Goal: Task Accomplishment & Management: Complete application form

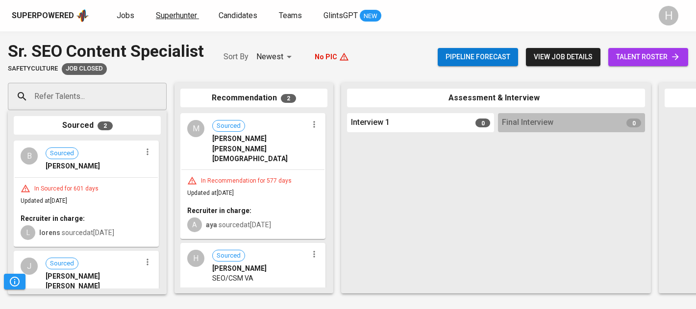
click at [164, 14] on span "Superhunter" at bounding box center [176, 15] width 41 height 9
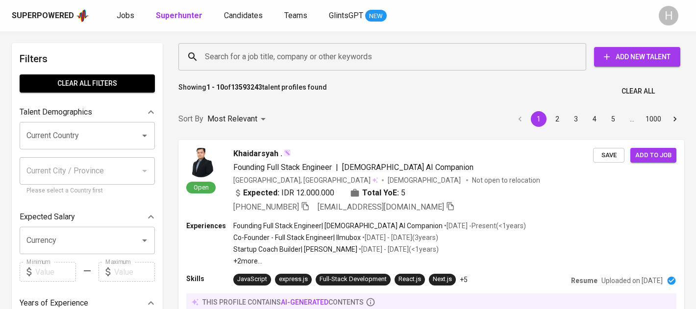
click at [643, 66] on button "Add New Talent" at bounding box center [637, 57] width 86 height 20
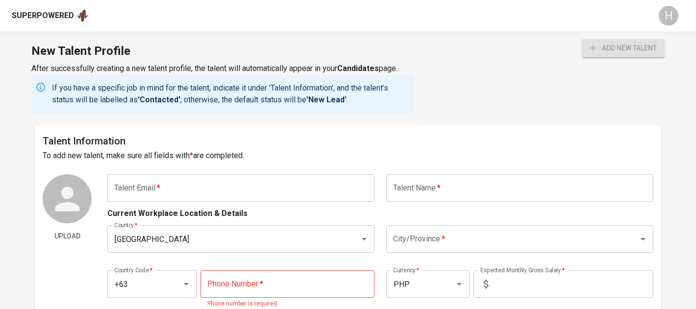
click at [311, 191] on input "text" at bounding box center [240, 188] width 267 height 27
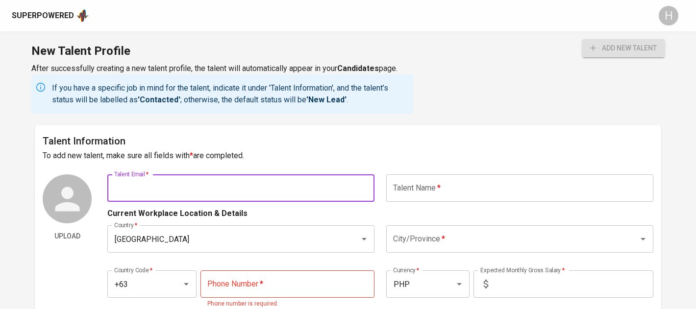
paste input "[EMAIL_ADDRESS][DOMAIN_NAME]"
type input "[EMAIL_ADDRESS][DOMAIN_NAME]"
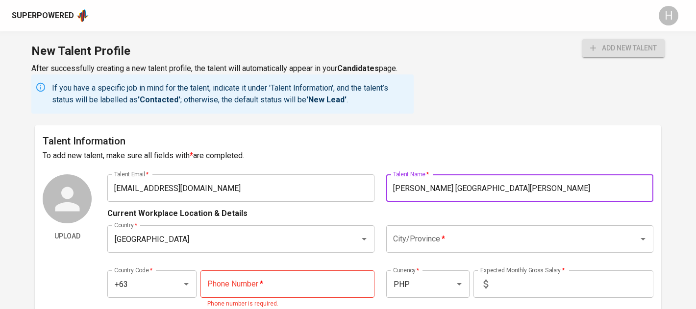
type input "[PERSON_NAME] [GEOGRAPHIC_DATA][PERSON_NAME]"
click at [406, 244] on input "City/Province   *" at bounding box center [506, 239] width 231 height 19
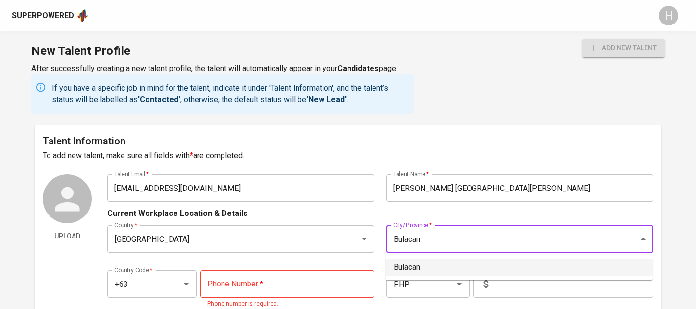
click at [425, 272] on li "Bulacan" at bounding box center [519, 268] width 267 height 18
type input "Bulacan"
click at [297, 286] on input "tel" at bounding box center [288, 284] width 174 height 27
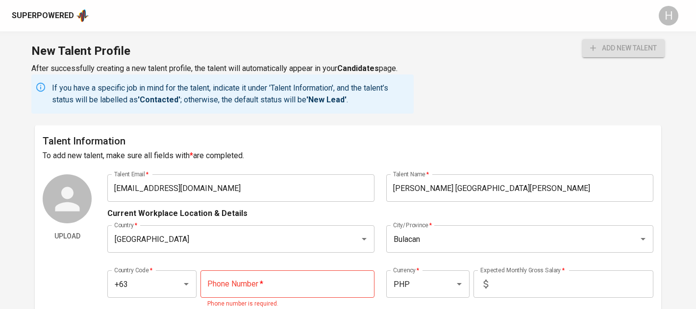
paste input "[PHONE_NUMBER]"
type input "[PHONE_NUMBER]"
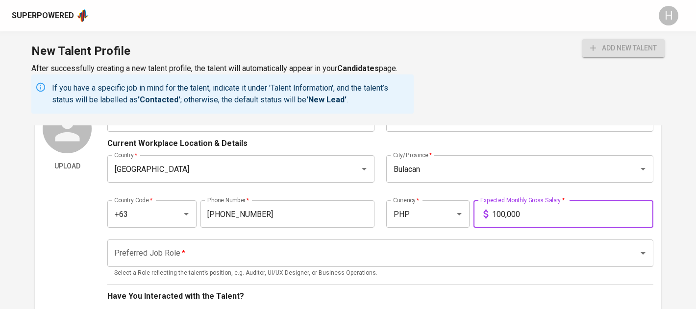
scroll to position [97, 0]
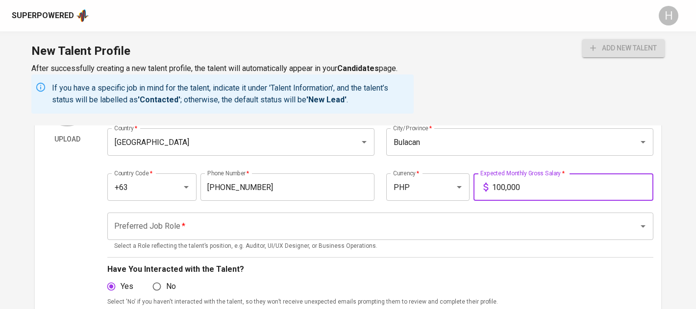
type input "100,000"
click at [190, 225] on input "Preferred Job Role   *" at bounding box center [367, 226] width 510 height 19
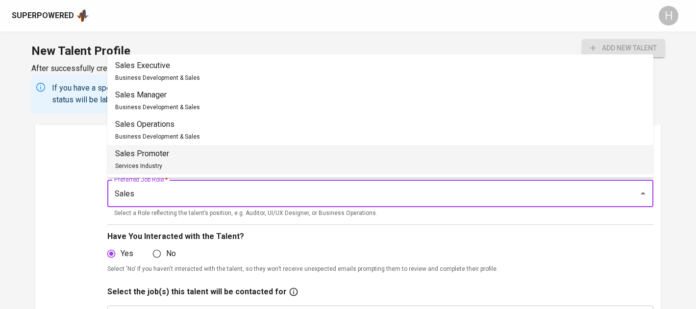
scroll to position [131, 0]
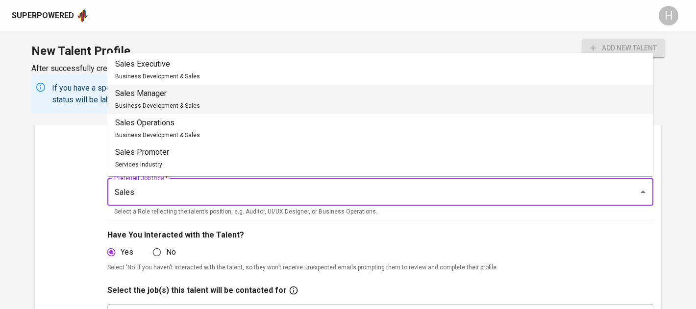
click at [182, 104] on span "Business Development & Sales" at bounding box center [157, 105] width 85 height 7
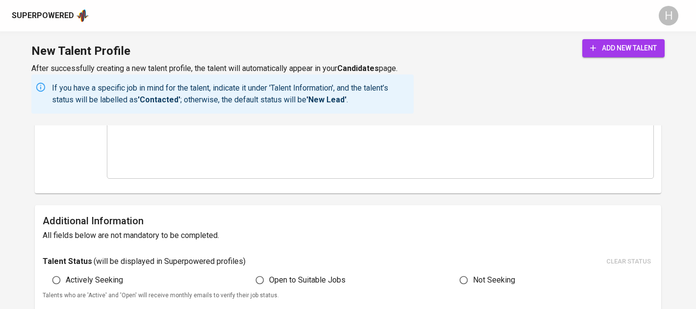
scroll to position [464, 0]
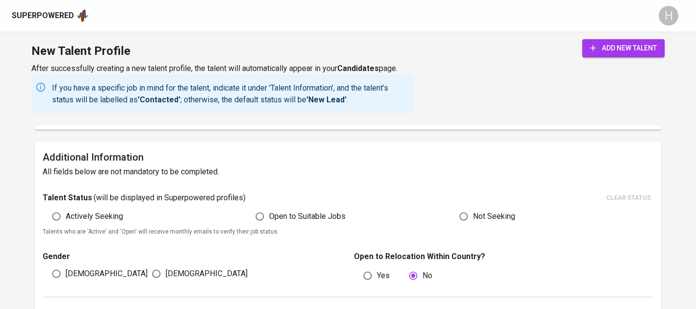
type input "Sales Manager"
click at [91, 219] on span "Actively Seeking" at bounding box center [94, 217] width 57 height 12
click at [66, 219] on input "Actively Seeking" at bounding box center [56, 216] width 19 height 19
radio input "true"
click at [162, 271] on input "[DEMOGRAPHIC_DATA]" at bounding box center [156, 274] width 19 height 19
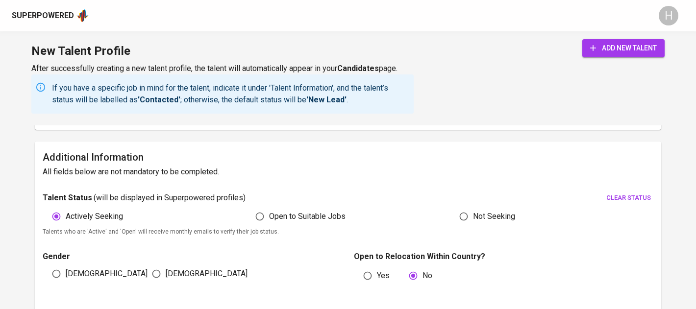
radio input "true"
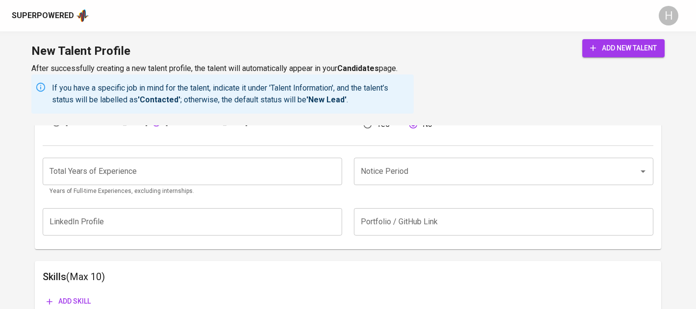
scroll to position [628, 0]
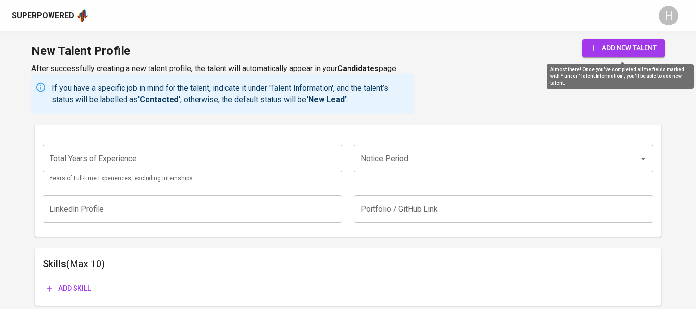
click at [626, 57] on button "add new talent" at bounding box center [623, 48] width 82 height 18
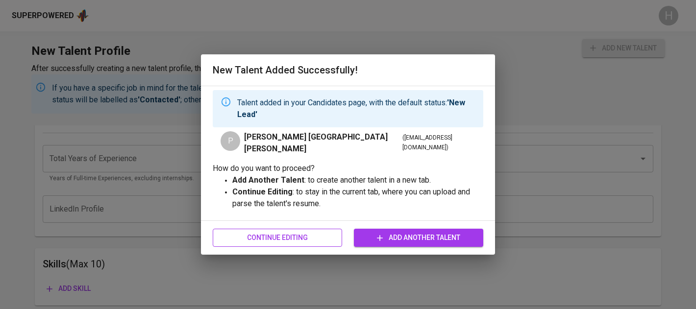
click at [300, 236] on span "Continue Editing" at bounding box center [278, 238] width 114 height 12
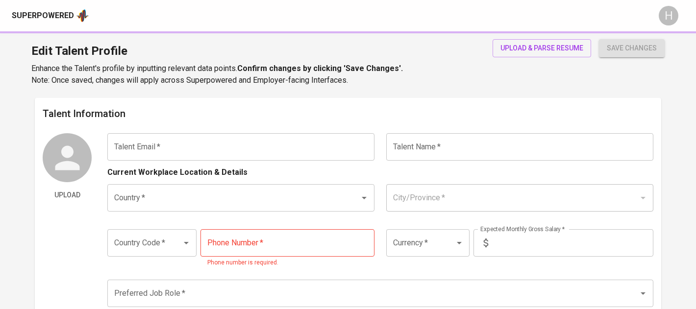
type input "[EMAIL_ADDRESS][DOMAIN_NAME]"
type input "[PERSON_NAME] [GEOGRAPHIC_DATA][PERSON_NAME]"
type input "[GEOGRAPHIC_DATA]"
type input "Bulacan"
type input "+63"
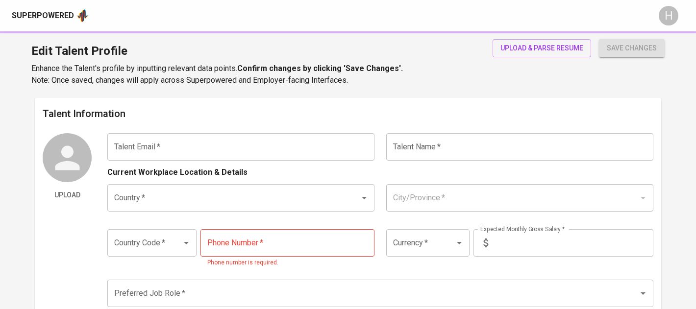
type input "[PHONE_NUMBER]"
type input "PHP"
type input "100,000"
type input "Sales Manager"
radio input "true"
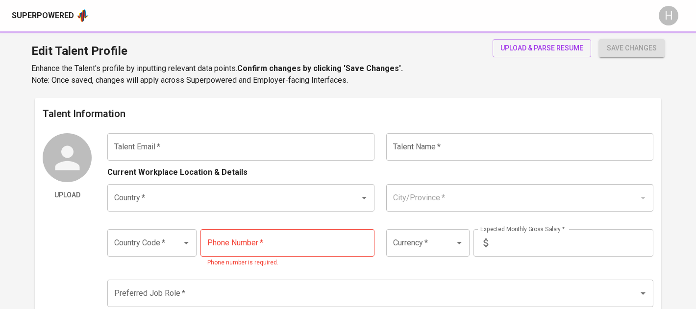
radio input "true"
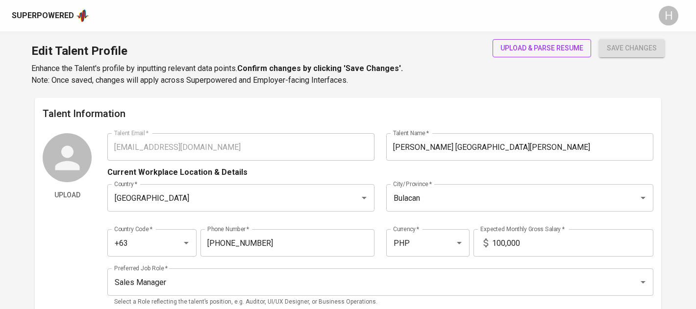
click at [515, 46] on span "upload & parse resume" at bounding box center [542, 48] width 83 height 12
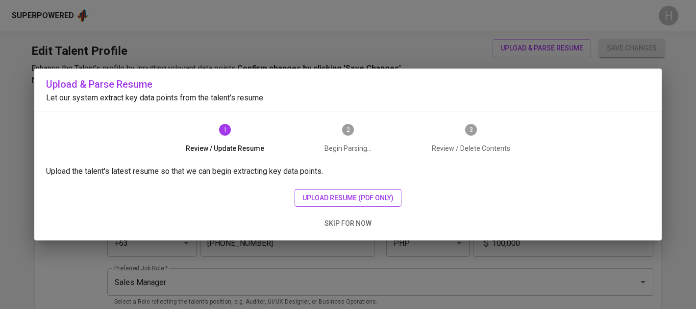
click at [381, 198] on span "upload resume (pdf only)" at bounding box center [347, 198] width 91 height 12
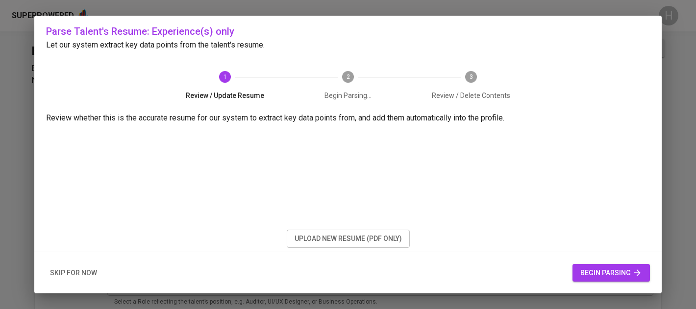
click at [609, 274] on span "begin parsing" at bounding box center [611, 273] width 62 height 12
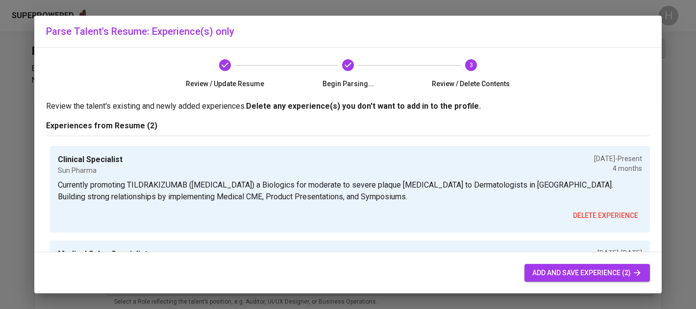
click at [609, 274] on span "add and save experience (2)" at bounding box center [587, 273] width 110 height 12
click at [562, 268] on span "add and save experience (2)" at bounding box center [587, 273] width 110 height 12
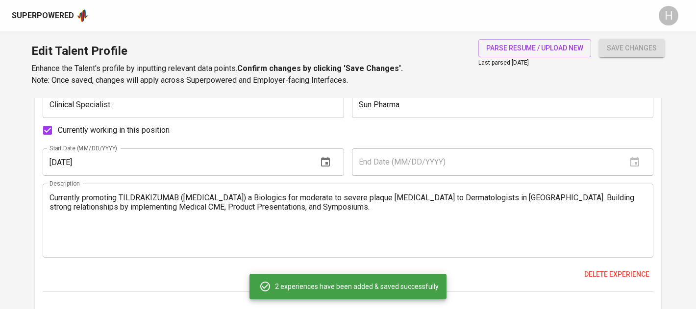
scroll to position [635, 0]
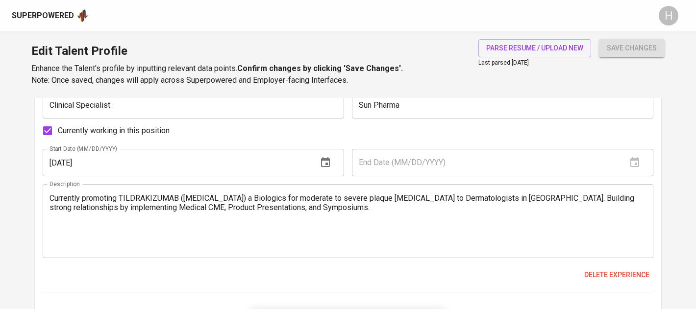
click at [244, 204] on textarea "Currently promoting TILDRAKIZUMAB ([MEDICAL_DATA]) a Biologics for moderate to …" at bounding box center [348, 222] width 597 height 56
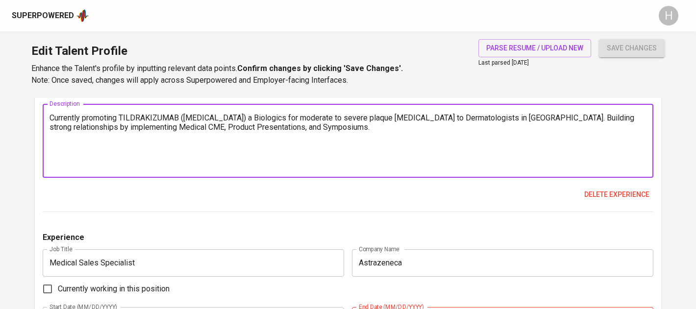
scroll to position [710, 0]
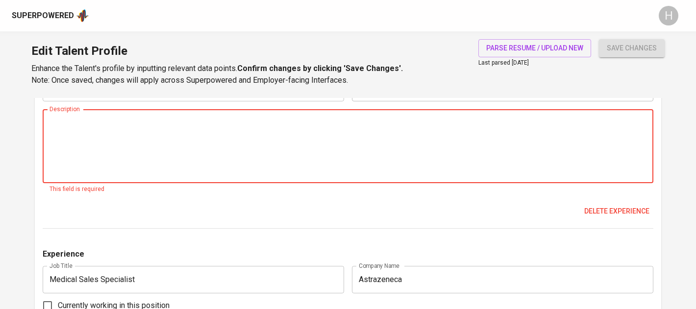
paste textarea "Currently promoting Tildrakizumab ([MEDICAL_DATA]), a biologic treatment for mo…"
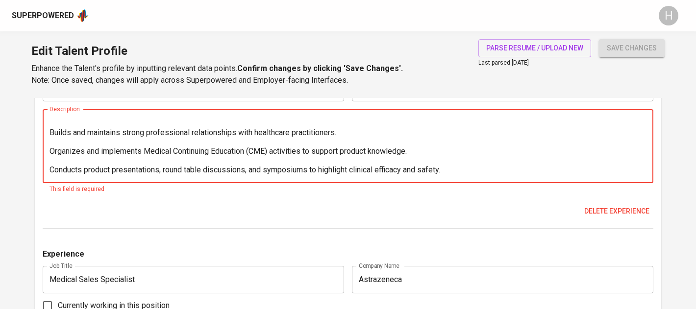
scroll to position [0, 0]
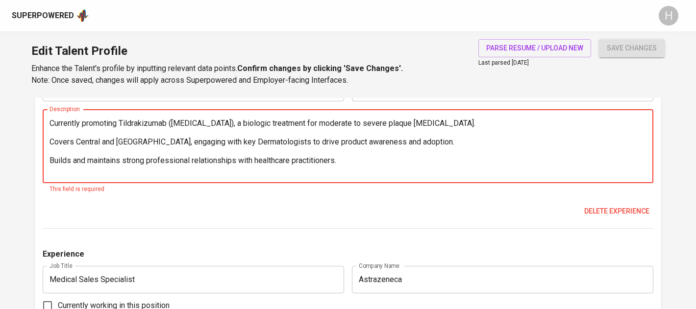
click at [98, 132] on textarea "Currently promoting Tildrakizumab ([MEDICAL_DATA]), a biologic treatment for mo…" at bounding box center [348, 147] width 597 height 56
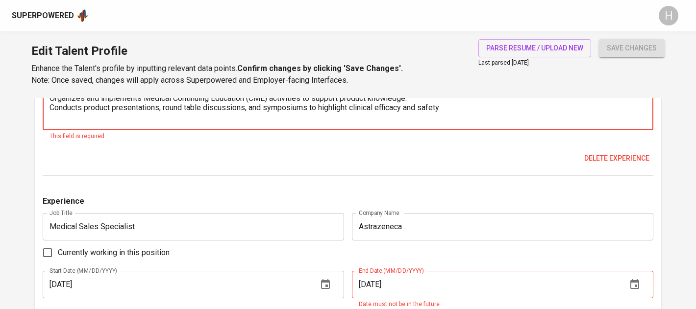
scroll to position [775, 0]
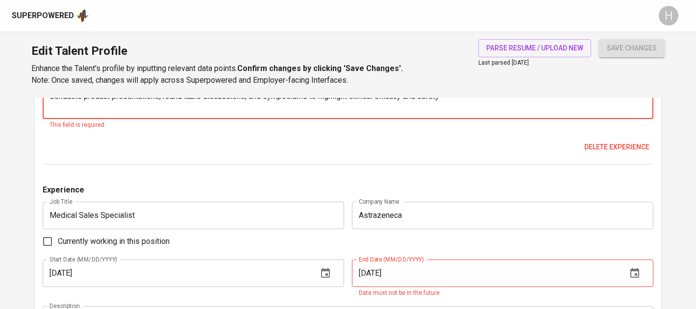
type textarea "Currently promoting Tildrakizumab ([MEDICAL_DATA]), a biologic treatment for mo…"
click at [112, 115] on div "Currently promoting Tildrakizumab ([MEDICAL_DATA]), a biologic treatment for mo…" at bounding box center [348, 82] width 611 height 74
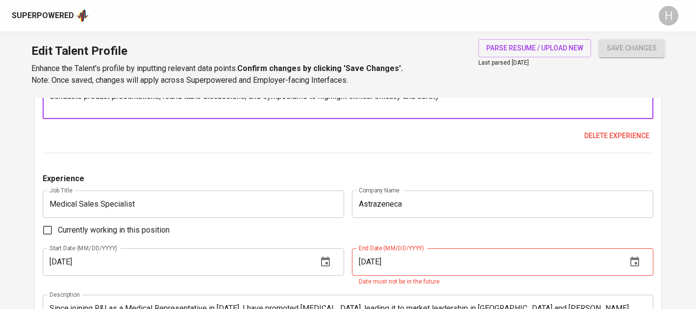
click at [107, 103] on textarea "Currently promoting Tildrakizumab ([MEDICAL_DATA]), a biologic treatment for mo…" at bounding box center [348, 82] width 597 height 56
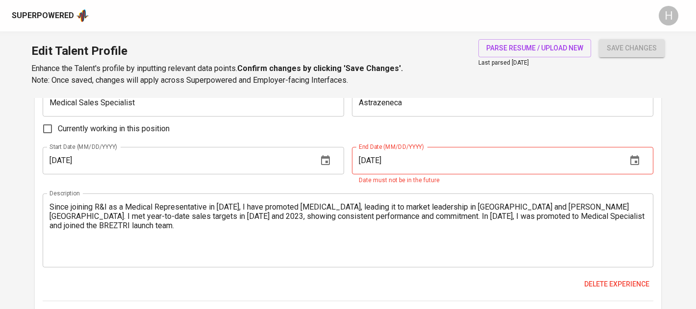
scroll to position [886, 0]
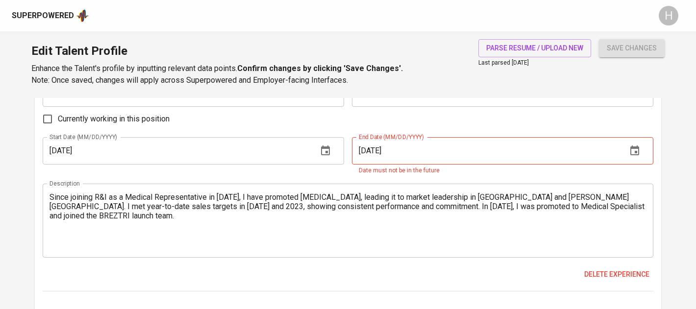
click at [119, 209] on textarea "Since joining R&I as a Medical Representative in [DATE], I have promoted [MEDIC…" at bounding box center [348, 221] width 597 height 56
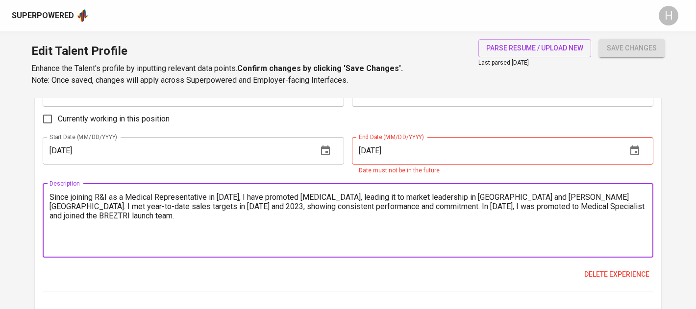
click at [96, 249] on div "Since joining R&I as a Medical Representative in [DATE], I have promoted [MEDIC…" at bounding box center [348, 221] width 611 height 74
click at [96, 234] on textarea "Since joining R&I as a Medical Representative in [DATE], I have promoted [MEDIC…" at bounding box center [348, 221] width 597 height 56
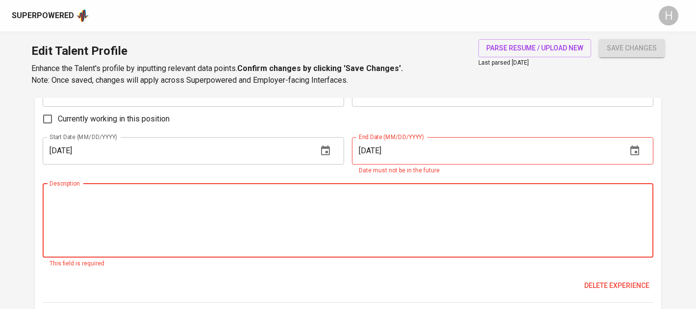
paste textarea "Joined R&I as a Medical Representative in [DATE], promoting [MEDICAL_DATA] to k…"
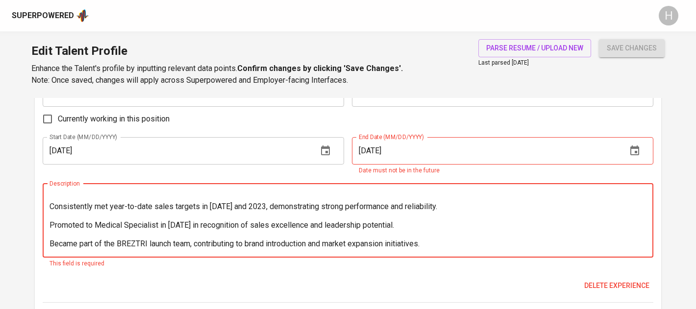
scroll to position [0, 0]
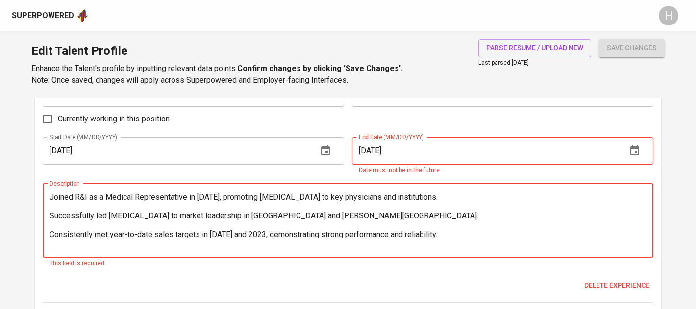
click at [209, 206] on textarea "Joined R&I as a Medical Representative in [DATE], promoting [MEDICAL_DATA] to k…" at bounding box center [348, 221] width 597 height 56
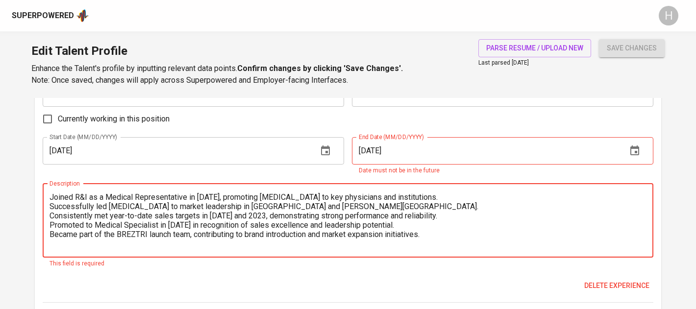
type textarea "Joined R&I as a Medical Representative in [DATE], promoting [MEDICAL_DATA] to k…"
click at [294, 178] on div "Experience Job Title Medical Sales Specialist Job Title Company Name Astrazenec…" at bounding box center [348, 182] width 611 height 241
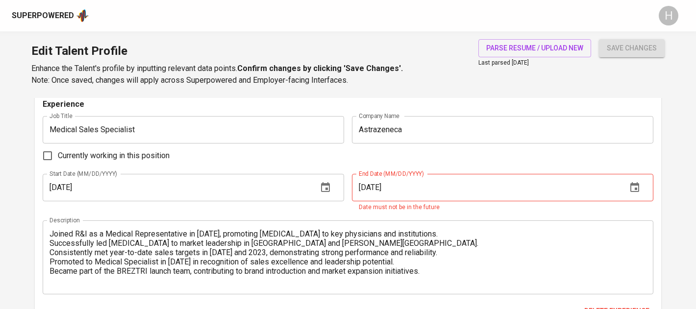
scroll to position [852, 0]
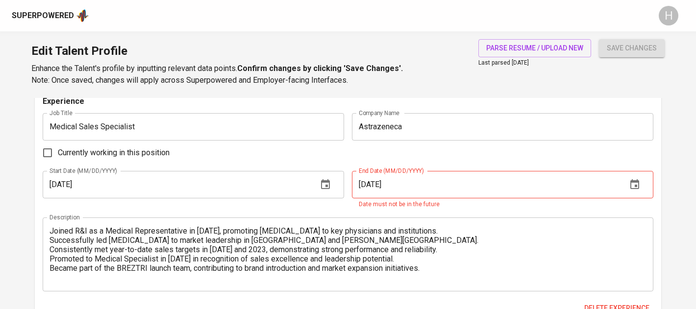
click at [436, 176] on input "[DATE]" at bounding box center [485, 184] width 267 height 27
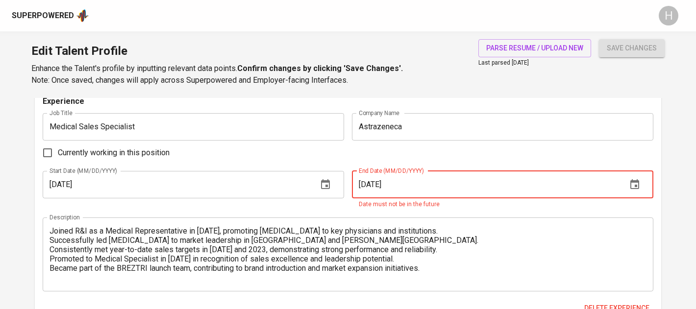
click at [410, 179] on input "[DATE]" at bounding box center [485, 184] width 267 height 27
click at [406, 187] on input "[DATE]" at bounding box center [485, 184] width 267 height 27
drag, startPoint x: 369, startPoint y: 184, endPoint x: 316, endPoint y: 183, distance: 53.0
click at [320, 184] on div "Start Date (MM/DD/YYYY) [DATE] Start Date (MM/DD/YYYY) End Date (MM/DD/YYYY) [D…" at bounding box center [348, 190] width 611 height 39
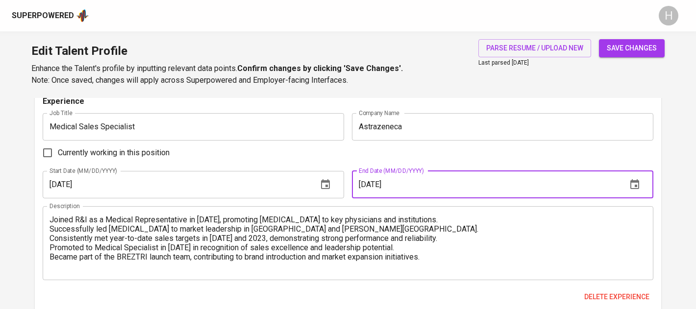
type input "[DATE]"
click at [312, 151] on div "Currently working in this position" at bounding box center [348, 153] width 611 height 21
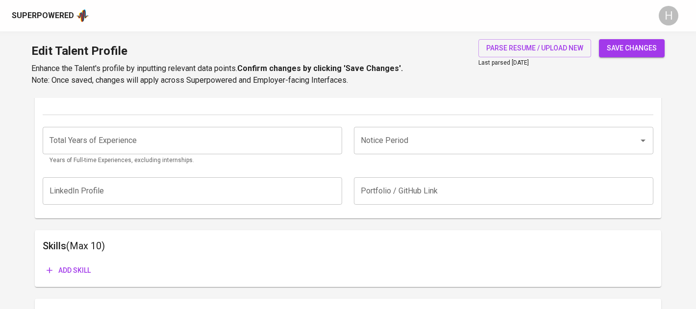
scroll to position [369, 0]
click at [214, 152] on input "number" at bounding box center [193, 141] width 300 height 27
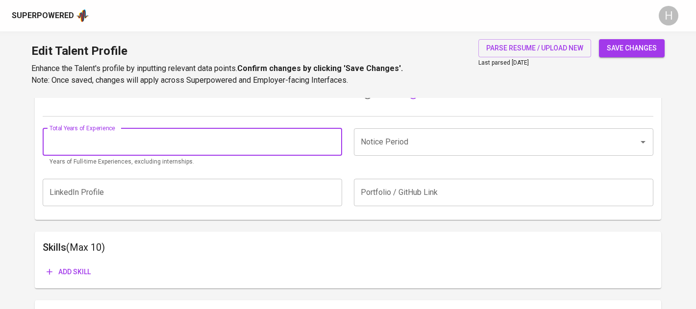
type input "9"
type input "7"
click at [384, 144] on input "Notice Period" at bounding box center [489, 142] width 263 height 19
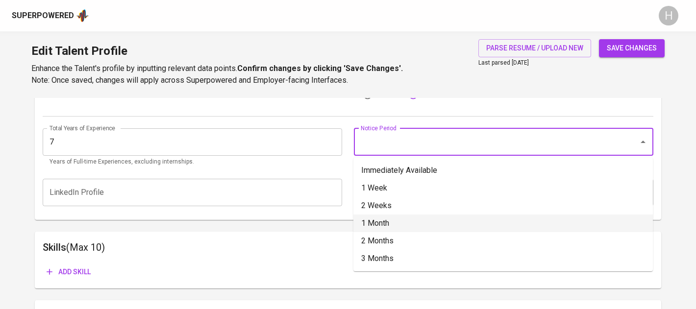
click at [382, 221] on li "1 Month" at bounding box center [503, 224] width 300 height 18
type input "1 Month"
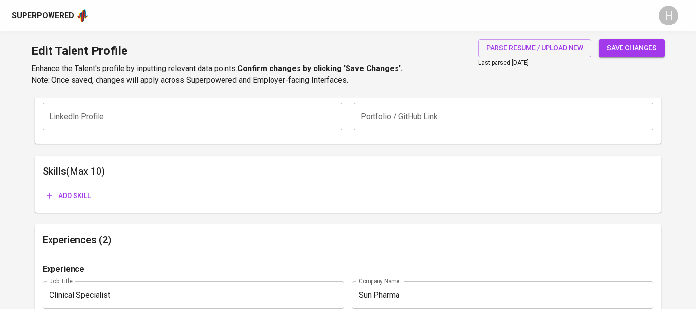
scroll to position [455, 0]
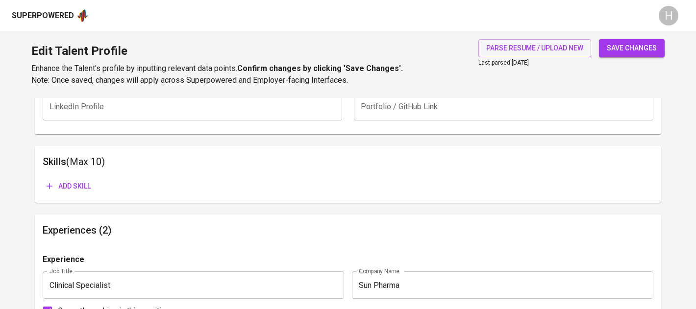
click at [77, 190] on span "Add skill" at bounding box center [69, 186] width 44 height 12
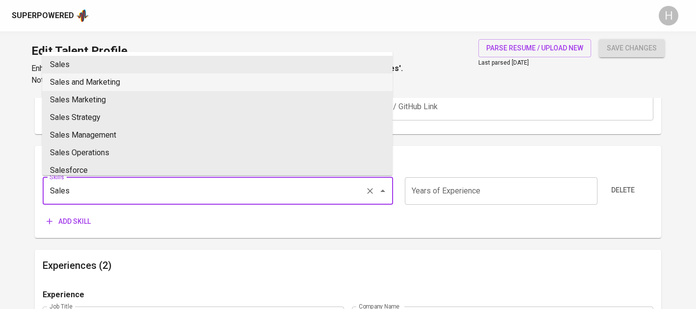
click at [115, 79] on li "Sales and Marketing" at bounding box center [217, 83] width 351 height 18
type input "Sales and Marketing"
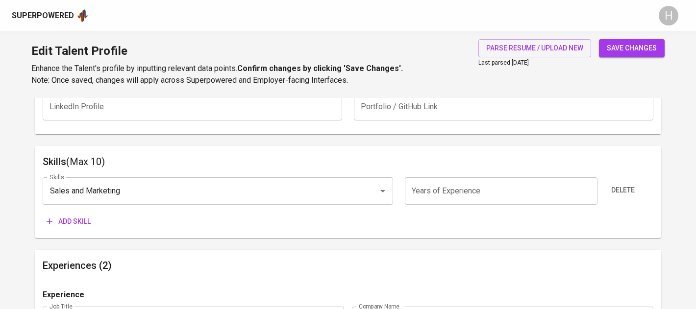
click at [83, 219] on span "Add skill" at bounding box center [69, 222] width 44 height 12
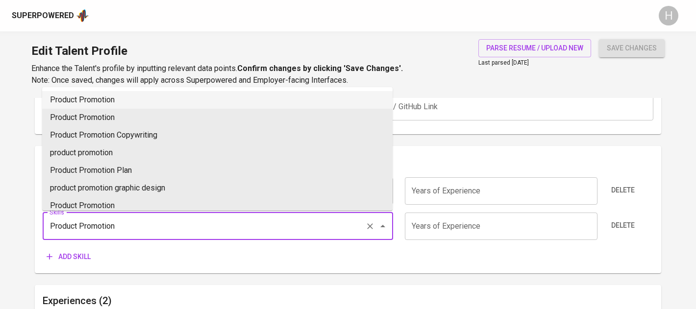
click at [97, 97] on li "Product Promotion" at bounding box center [217, 100] width 351 height 18
type input "Product Promotion"
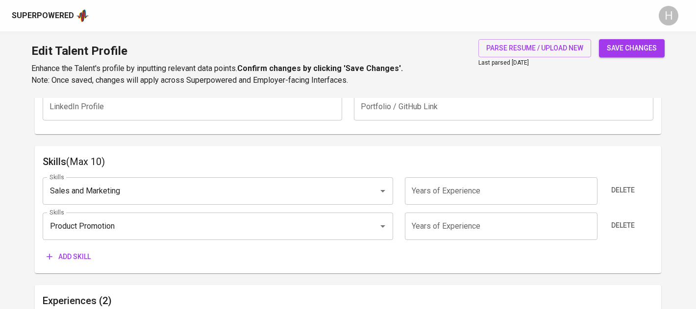
click at [81, 253] on span "Add skill" at bounding box center [69, 257] width 44 height 12
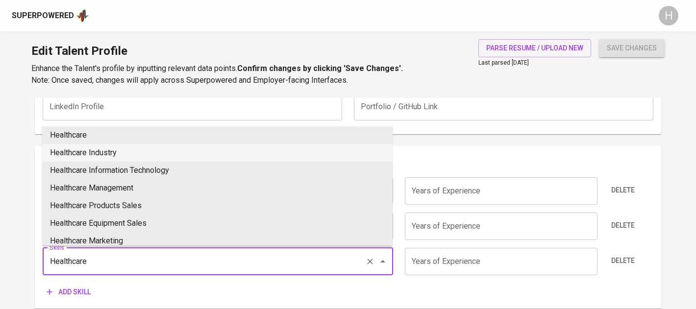
click at [129, 153] on li "Healthcare Industry" at bounding box center [217, 153] width 351 height 18
type input "Healthcare Industry"
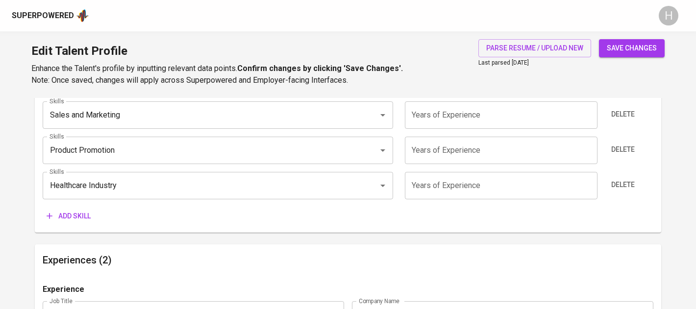
scroll to position [540, 0]
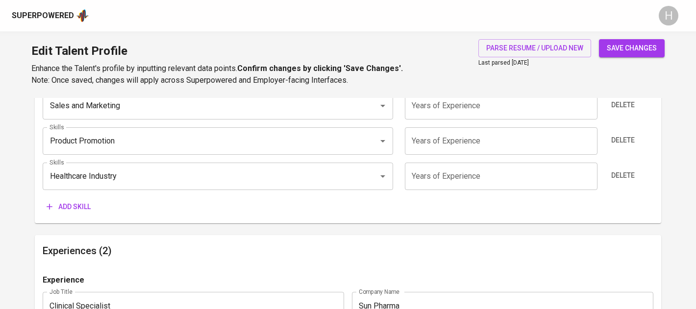
click at [84, 209] on span "Add skill" at bounding box center [69, 207] width 44 height 12
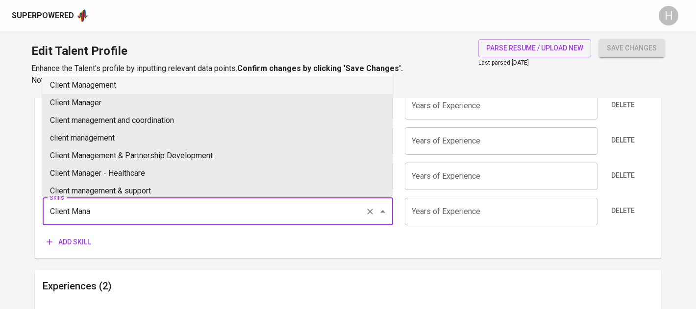
click at [117, 81] on li "Client Management" at bounding box center [217, 85] width 351 height 18
type input "Client Management"
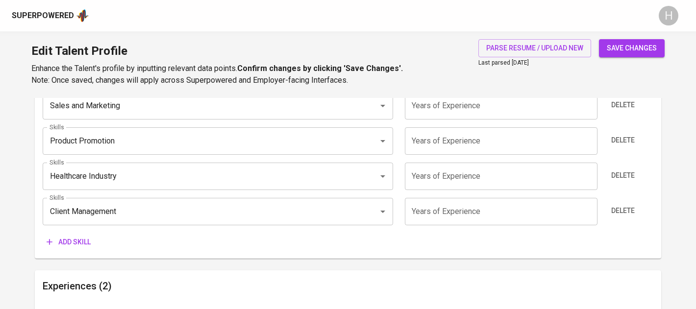
click at [66, 243] on span "Add skill" at bounding box center [69, 242] width 44 height 12
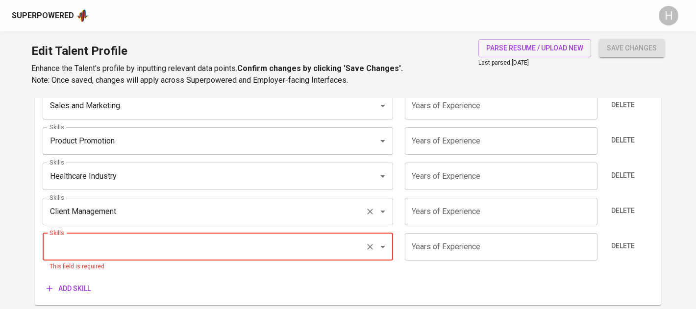
type input "P"
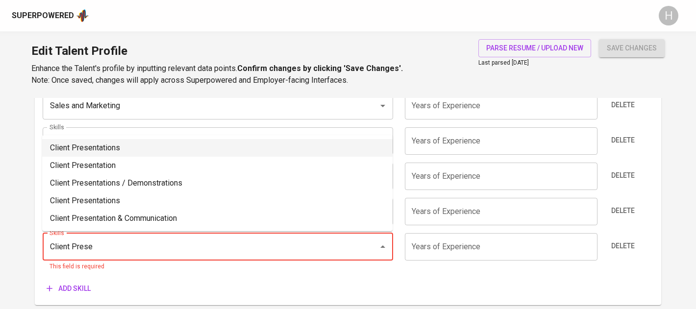
click at [92, 151] on li "Client Presentations" at bounding box center [217, 148] width 351 height 18
type input "Client Presentations"
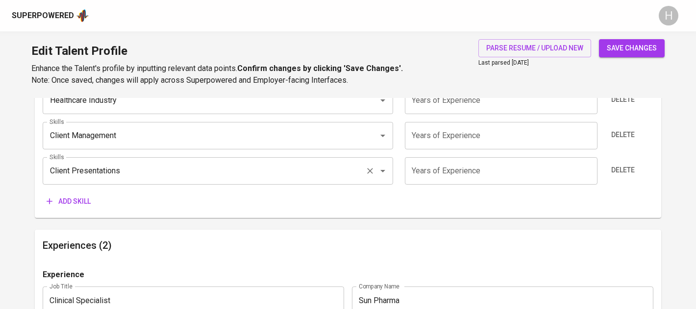
scroll to position [614, 0]
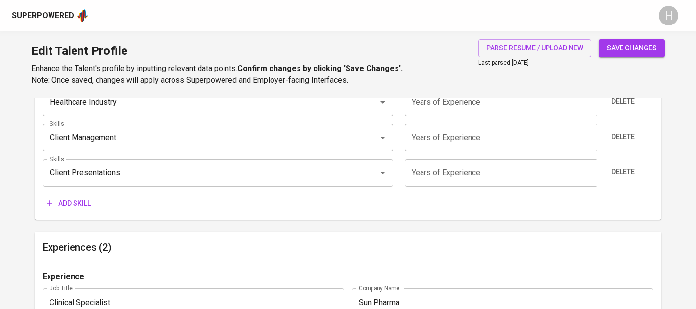
click at [93, 198] on button "Add skill" at bounding box center [69, 204] width 52 height 18
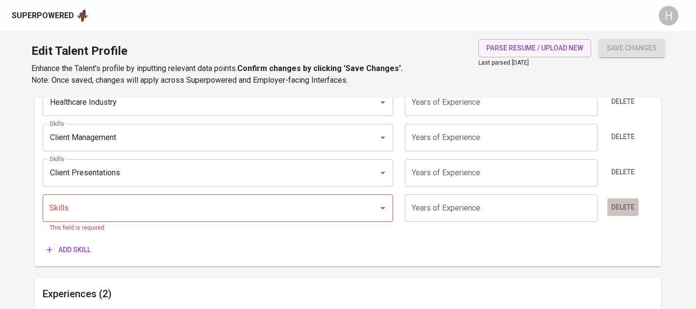
click at [608, 207] on button "Delete" at bounding box center [622, 208] width 31 height 18
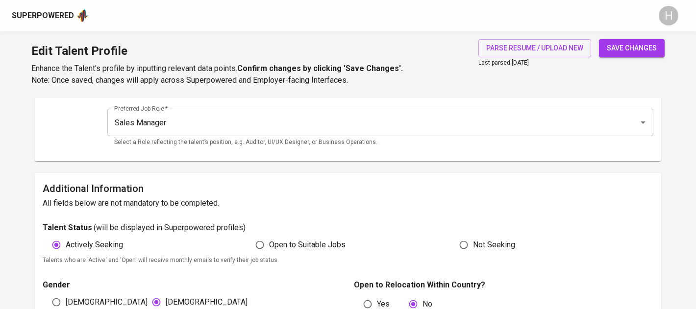
scroll to position [0, 0]
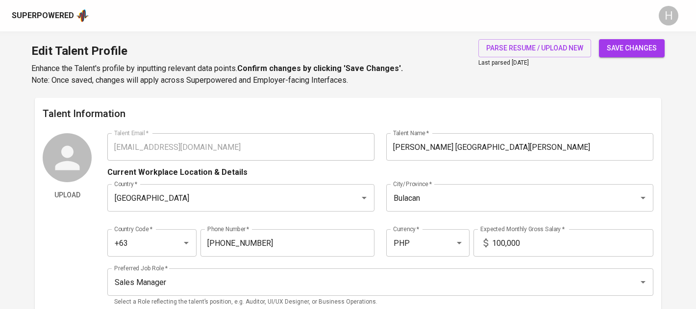
click at [92, 142] on div "Upload Talent Email   * [EMAIL_ADDRESS][DOMAIN_NAME] Talent Email * Talent Name…" at bounding box center [348, 223] width 611 height 180
click at [627, 46] on span "save changes" at bounding box center [632, 48] width 50 height 12
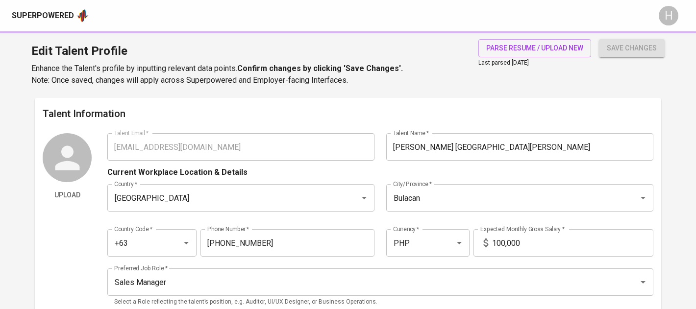
type input "Client Presentations"
type input "Client Management"
type input "Healthcare"
type input "Product Promotion"
type input "Marketing"
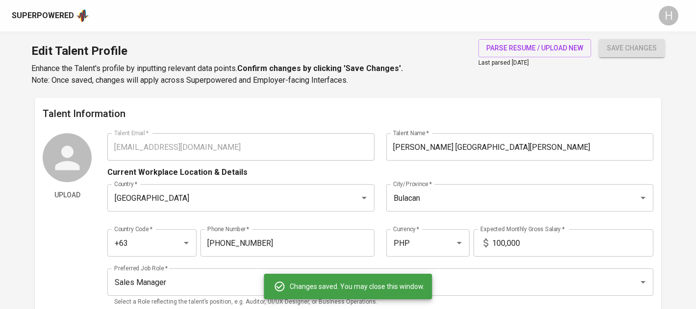
click at [44, 16] on div "Superpowered" at bounding box center [43, 15] width 62 height 11
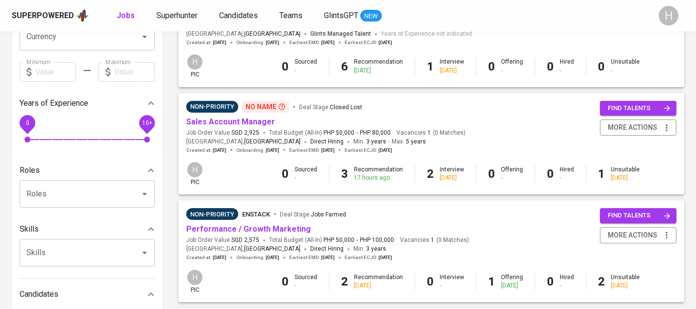
scroll to position [304, 0]
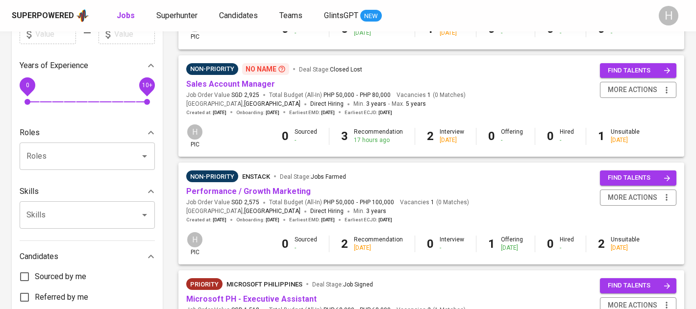
click at [260, 80] on span "Sales Account Manager" at bounding box center [230, 84] width 89 height 11
click at [258, 84] on link "Sales Account Manager" at bounding box center [230, 83] width 89 height 9
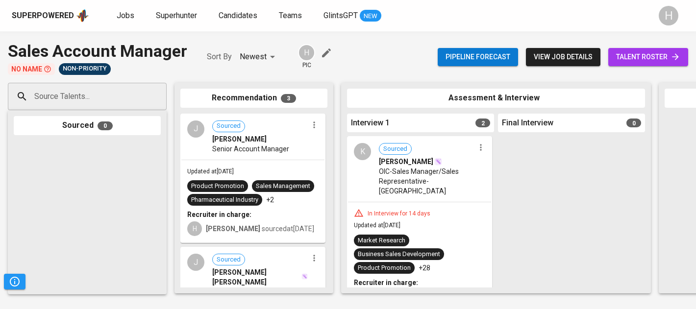
click at [134, 96] on input "Source Talents..." at bounding box center [83, 96] width 103 height 19
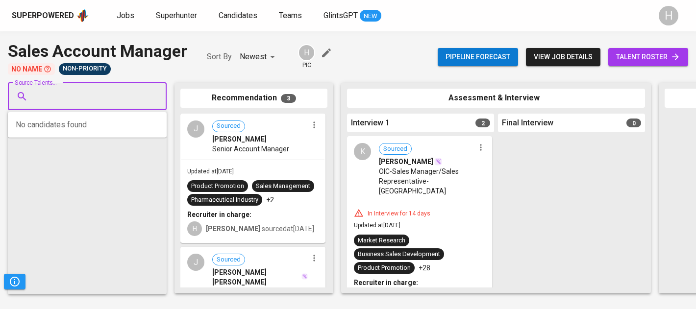
paste input "[EMAIL_ADDRESS][DOMAIN_NAME]"
type input "[EMAIL_ADDRESS][DOMAIN_NAME]"
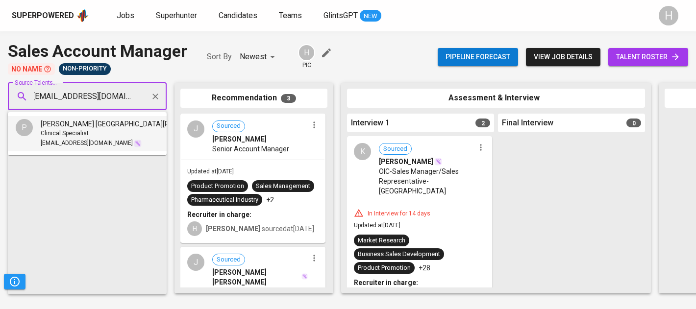
click at [113, 138] on div "Clinical Specialist" at bounding box center [129, 134] width 176 height 10
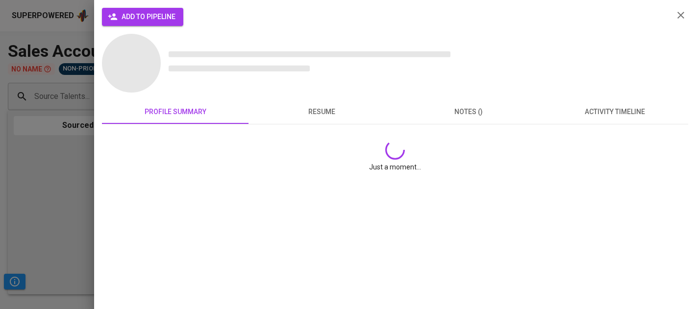
scroll to position [0, 0]
click at [155, 14] on span "add to pipeline" at bounding box center [143, 17] width 66 height 12
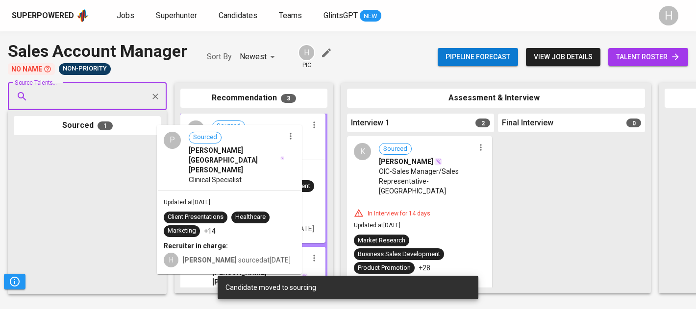
drag, startPoint x: 88, startPoint y: 168, endPoint x: 234, endPoint y: 148, distance: 147.9
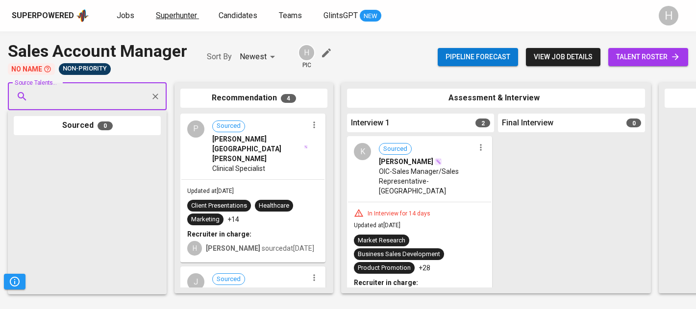
click at [177, 20] on span "Superhunter" at bounding box center [176, 15] width 41 height 9
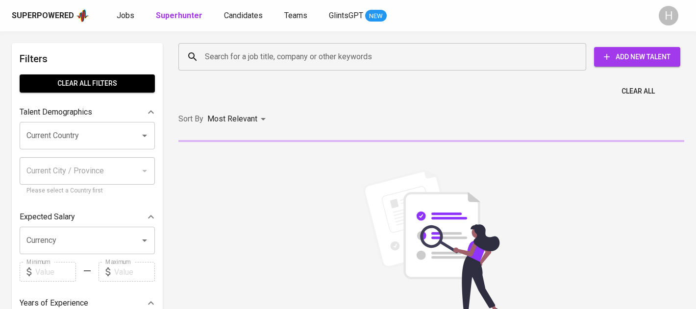
click at [304, 60] on input "Search for a job title, company or other keywords" at bounding box center [384, 57] width 365 height 19
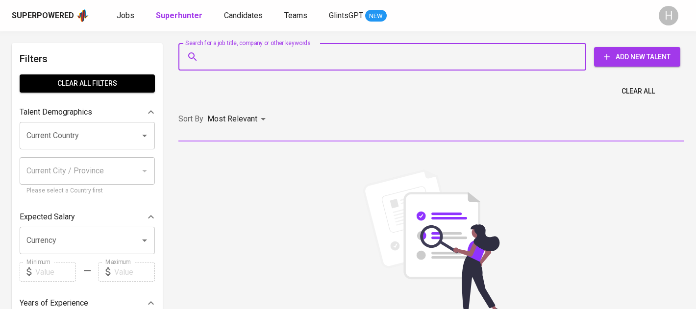
paste input "[EMAIL_ADDRESS][DOMAIN_NAME]"
type input "[EMAIL_ADDRESS][DOMAIN_NAME]"
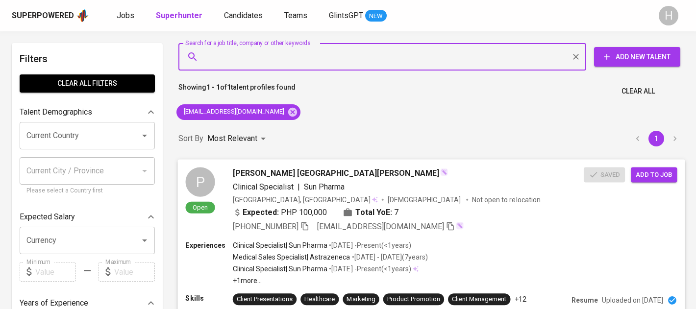
click at [664, 179] on span "Add to job" at bounding box center [654, 174] width 36 height 11
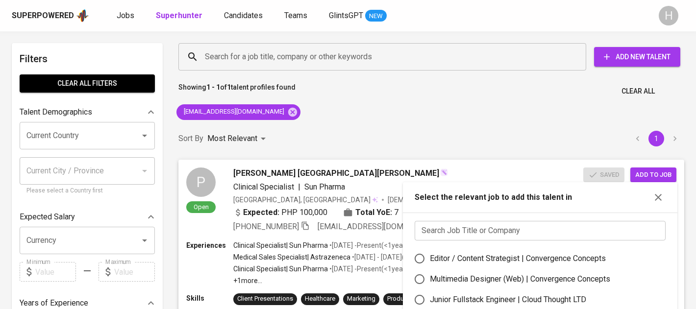
click at [553, 235] on input "text" at bounding box center [540, 231] width 251 height 20
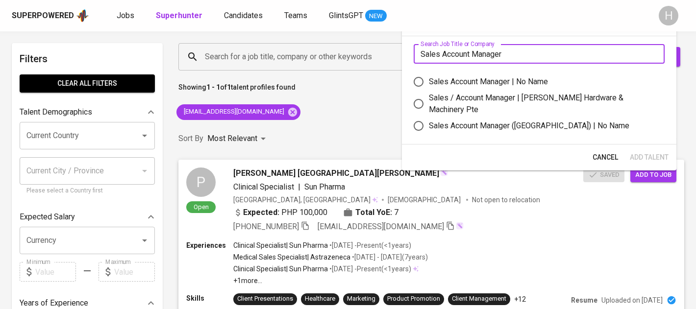
type input "Sales Account Manager"
click at [419, 75] on input "Sales Account Manager | No Name" at bounding box center [418, 82] width 21 height 21
radio input "true"
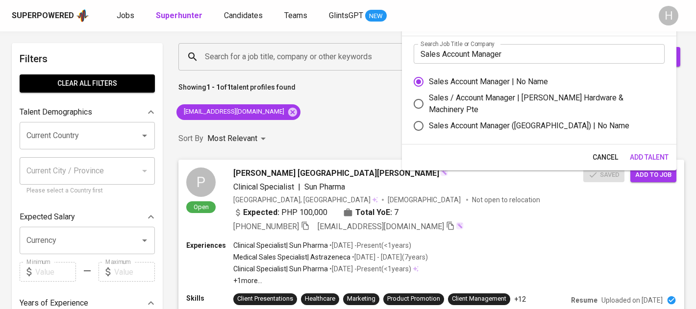
click at [646, 158] on span "Add Talent" at bounding box center [649, 157] width 39 height 12
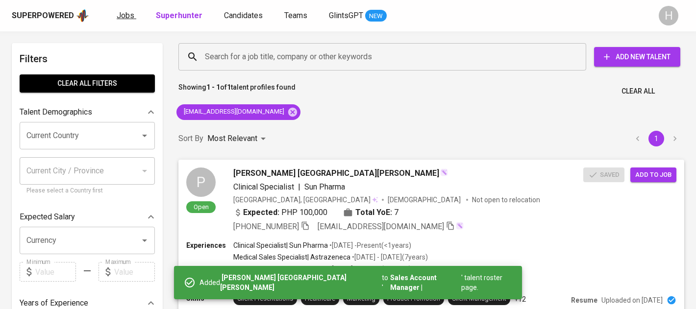
click at [123, 11] on span "Jobs" at bounding box center [126, 15] width 18 height 9
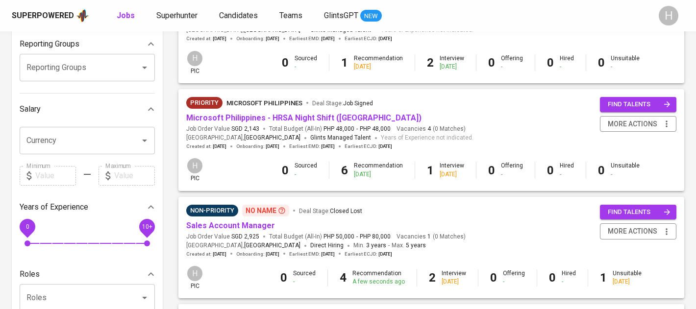
scroll to position [192, 0]
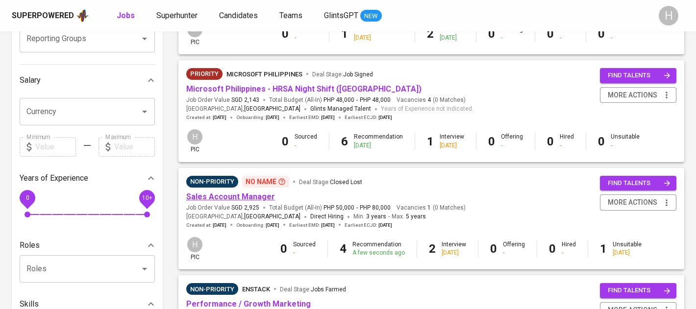
click at [261, 198] on link "Sales Account Manager" at bounding box center [230, 196] width 89 height 9
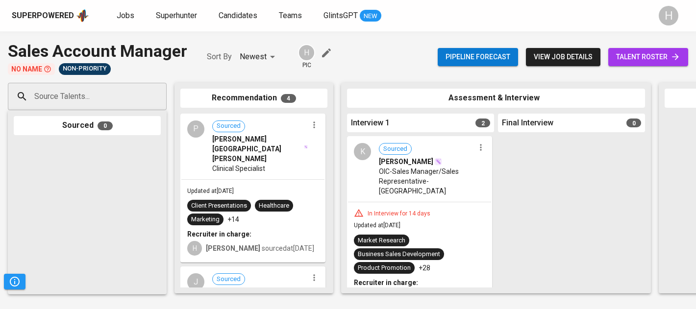
click at [618, 59] on span "talent roster" at bounding box center [648, 57] width 64 height 12
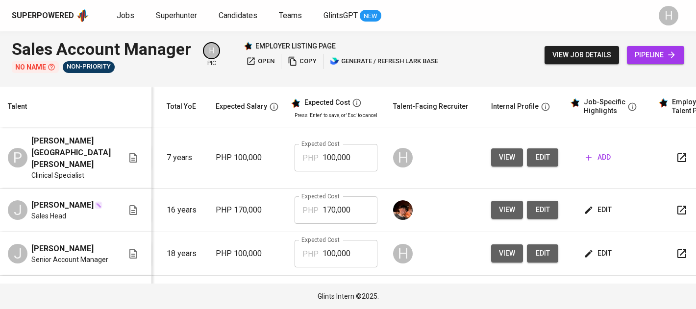
scroll to position [0, 143]
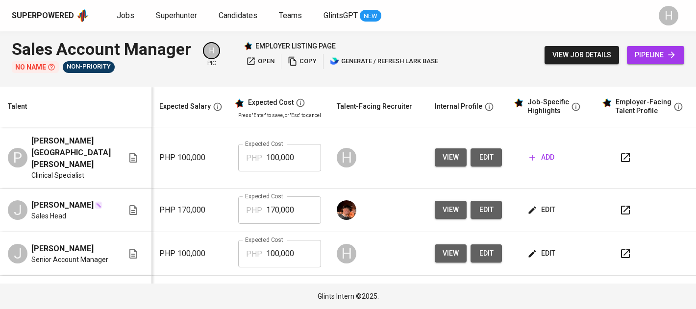
click at [537, 151] on span "add" at bounding box center [541, 157] width 25 height 12
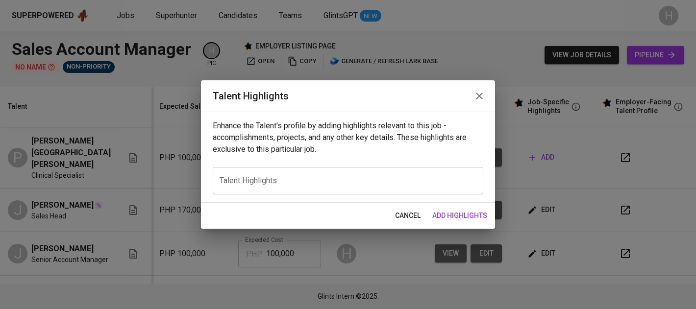
click at [361, 188] on div "x Talent Highlights" at bounding box center [348, 180] width 271 height 27
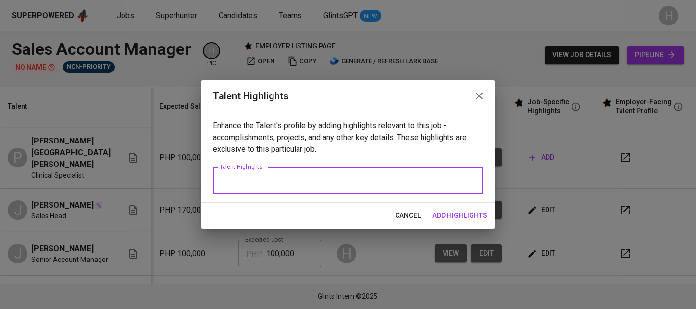
paste textarea "[PERSON_NAME] Genesis San [PERSON_NAME] is a seasoned pharmaceutical sales prof…"
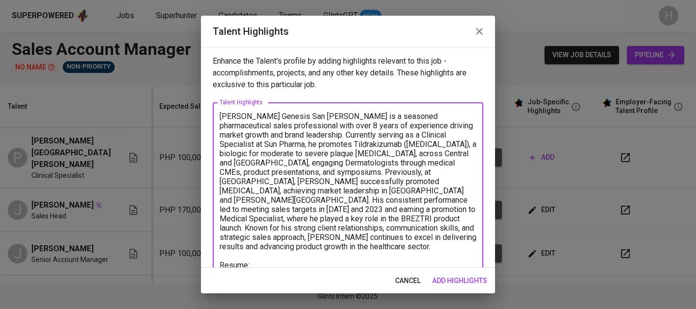
scroll to position [2, 0]
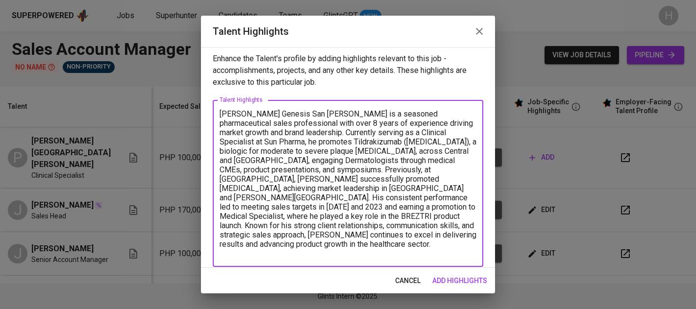
paste textarea "[URL][DOMAIN_NAME]"
type textarea "[PERSON_NAME] Genesis San [PERSON_NAME] is a seasoned pharmaceutical sales prof…"
click at [457, 286] on span "add highlights" at bounding box center [459, 281] width 55 height 12
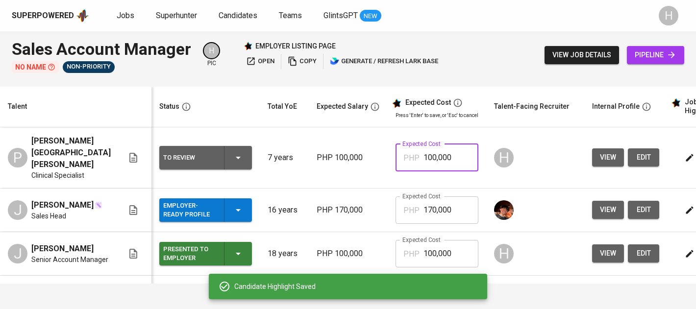
scroll to position [0, 143]
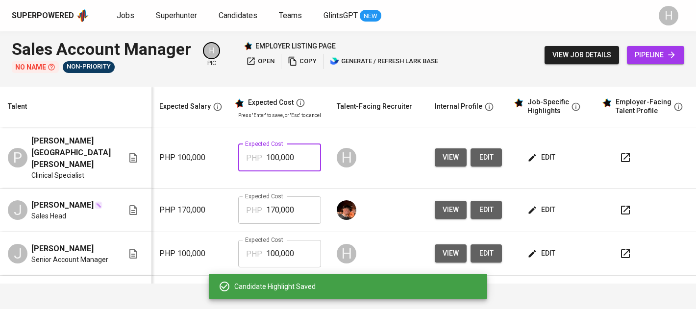
click at [269, 148] on input "100,000" at bounding box center [293, 157] width 55 height 27
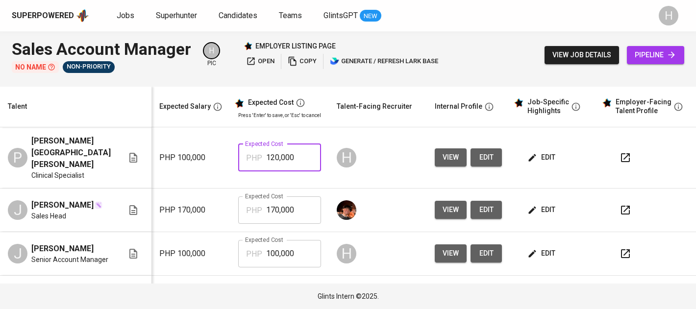
type input "120,000"
click at [265, 237] on td "Expected Cost PHP 100,000 Expected Cost" at bounding box center [279, 254] width 99 height 44
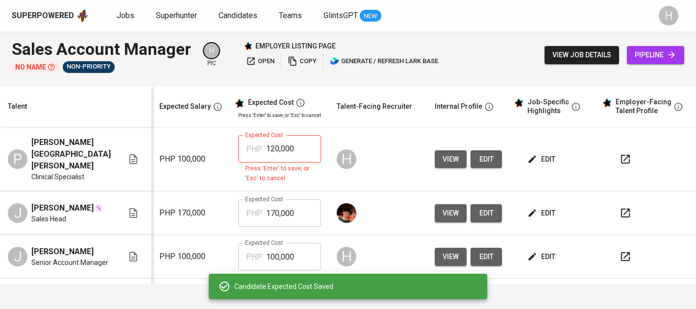
click at [268, 259] on input "100,000" at bounding box center [293, 256] width 55 height 27
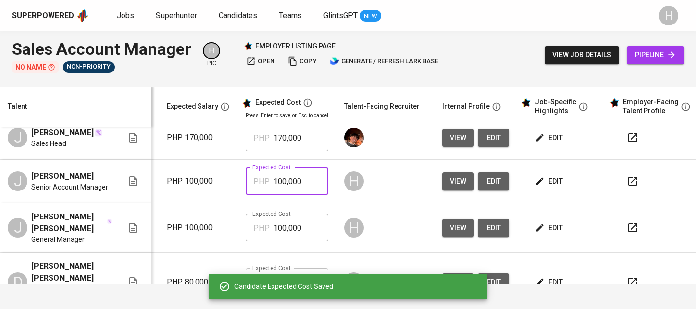
scroll to position [76, 150]
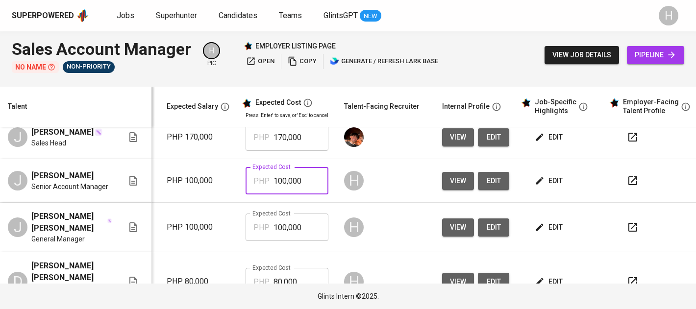
click at [275, 229] on input "100,000" at bounding box center [301, 227] width 55 height 27
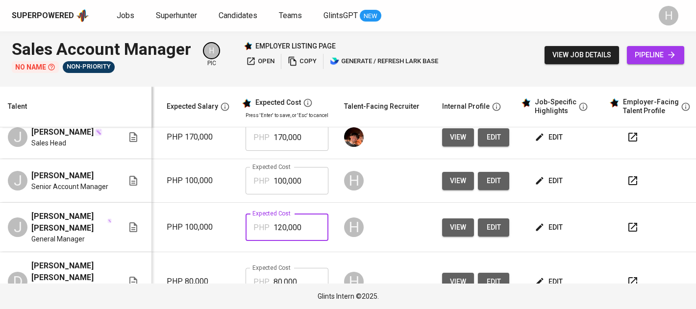
type input "120,000"
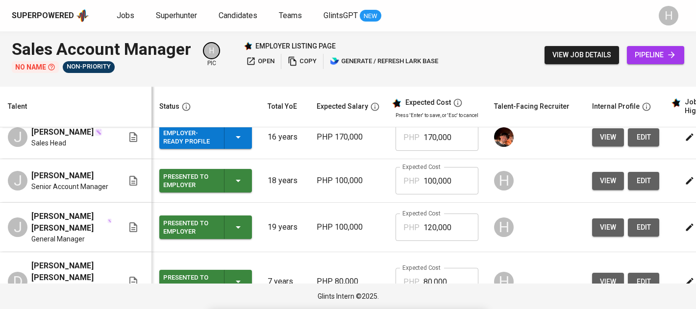
scroll to position [0, 0]
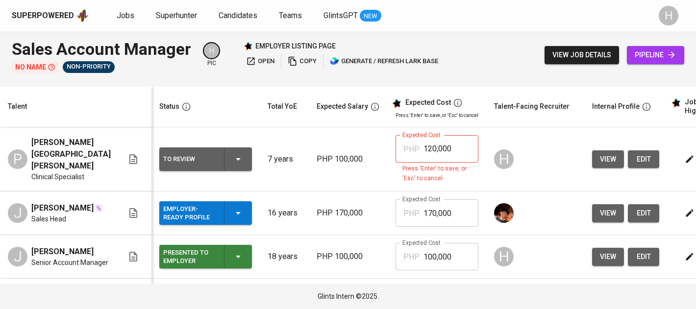
click at [234, 163] on icon "button" at bounding box center [238, 159] width 12 height 12
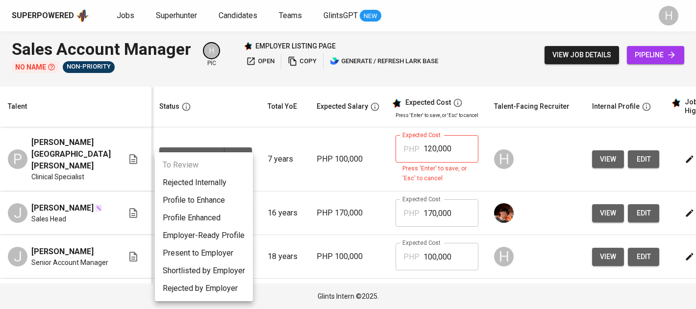
click at [214, 246] on li "Present to Employer" at bounding box center [204, 254] width 98 height 18
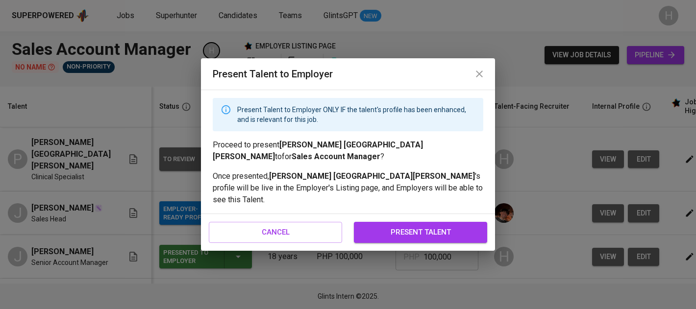
click at [386, 226] on span "present talent" at bounding box center [421, 232] width 112 height 13
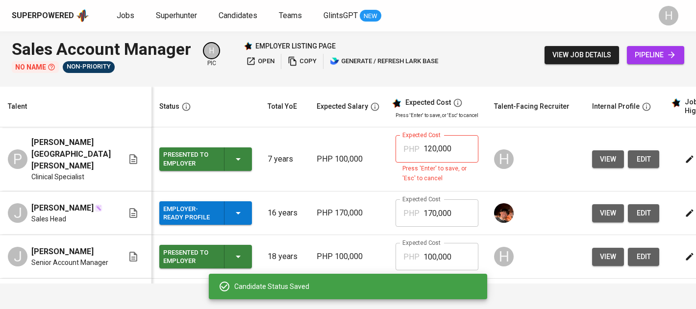
click at [456, 154] on input "120,000" at bounding box center [451, 148] width 55 height 27
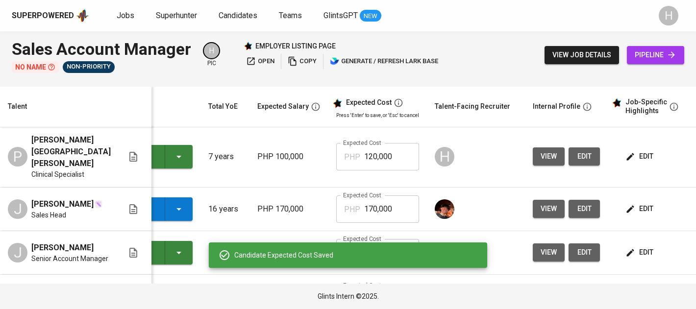
scroll to position [0, 150]
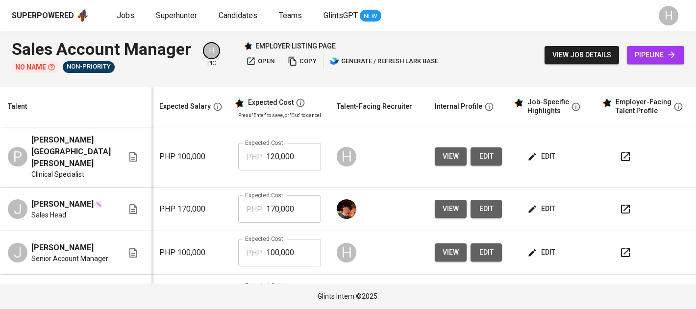
click at [546, 203] on span "edit" at bounding box center [542, 209] width 26 height 12
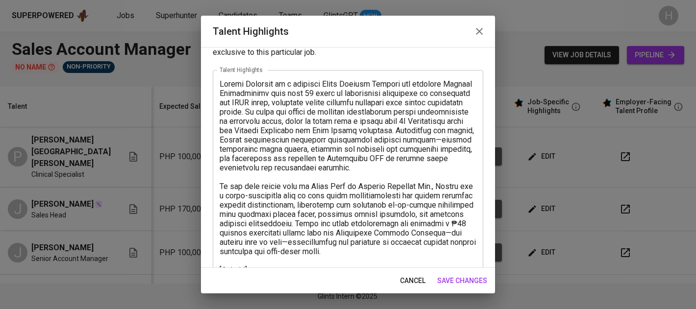
scroll to position [32, 0]
click at [479, 32] on icon "button" at bounding box center [480, 31] width 12 height 12
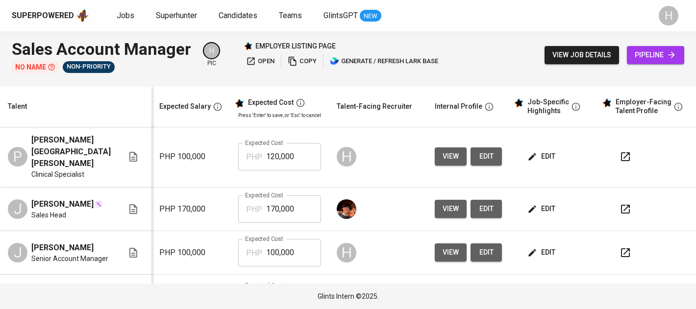
click at [537, 203] on span "edit" at bounding box center [542, 209] width 26 height 12
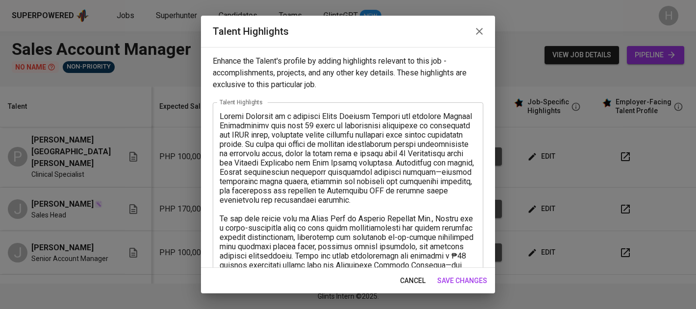
scroll to position [75, 0]
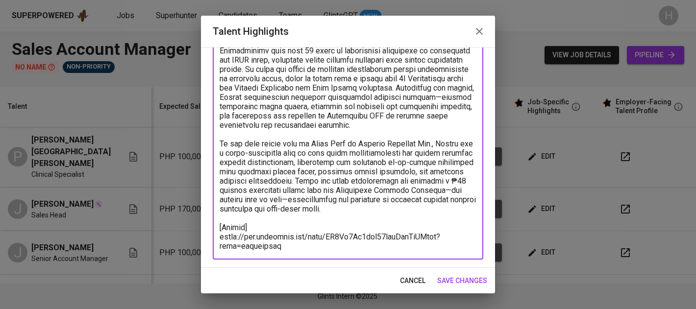
drag, startPoint x: 288, startPoint y: 250, endPoint x: 217, endPoint y: 240, distance: 71.3
click at [217, 240] on div "x Talent Highlights" at bounding box center [348, 143] width 271 height 232
click at [408, 282] on span "cancel" at bounding box center [412, 281] width 25 height 12
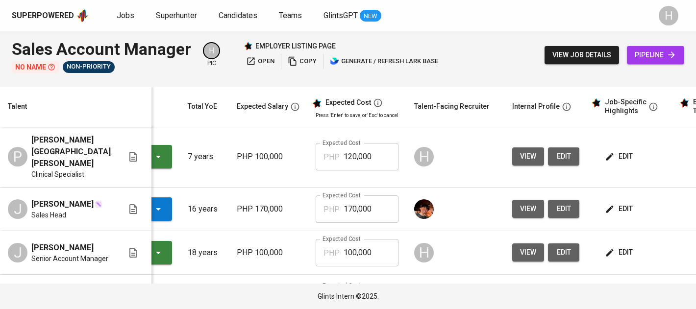
scroll to position [0, 0]
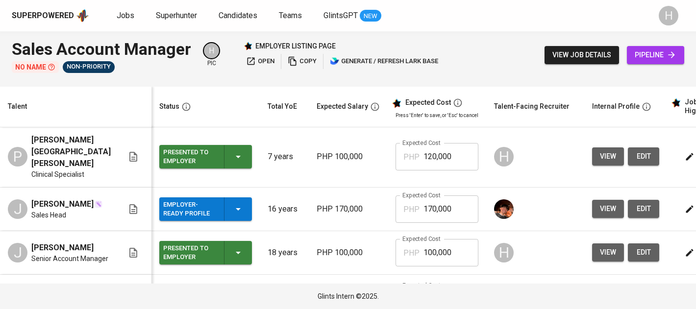
click at [239, 203] on icon "button" at bounding box center [238, 209] width 12 height 12
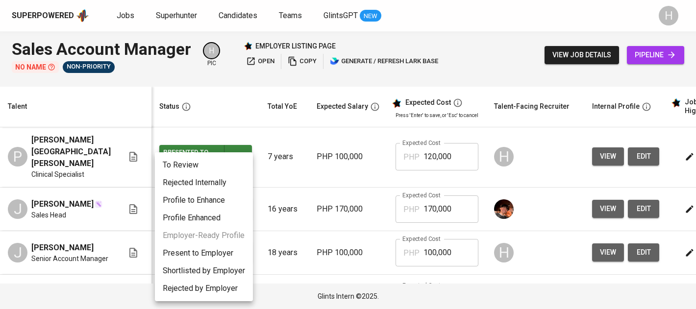
click at [185, 254] on li "Present to Employer" at bounding box center [204, 254] width 98 height 18
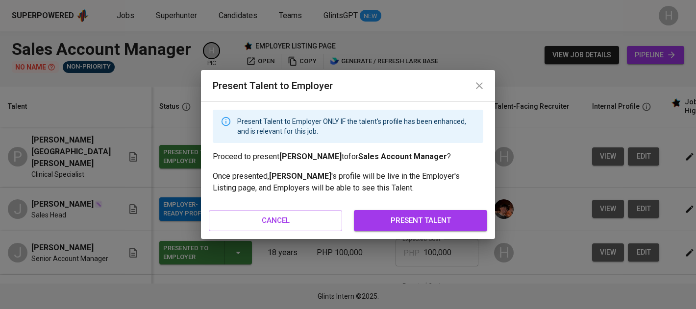
click at [382, 216] on span "present talent" at bounding box center [421, 220] width 112 height 13
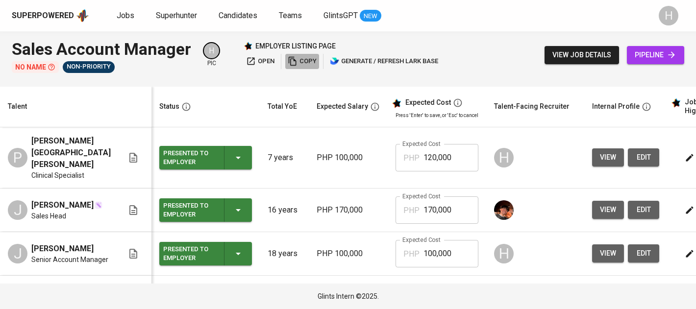
click at [307, 58] on span "copy" at bounding box center [302, 61] width 29 height 11
